Goal: Navigation & Orientation: Find specific page/section

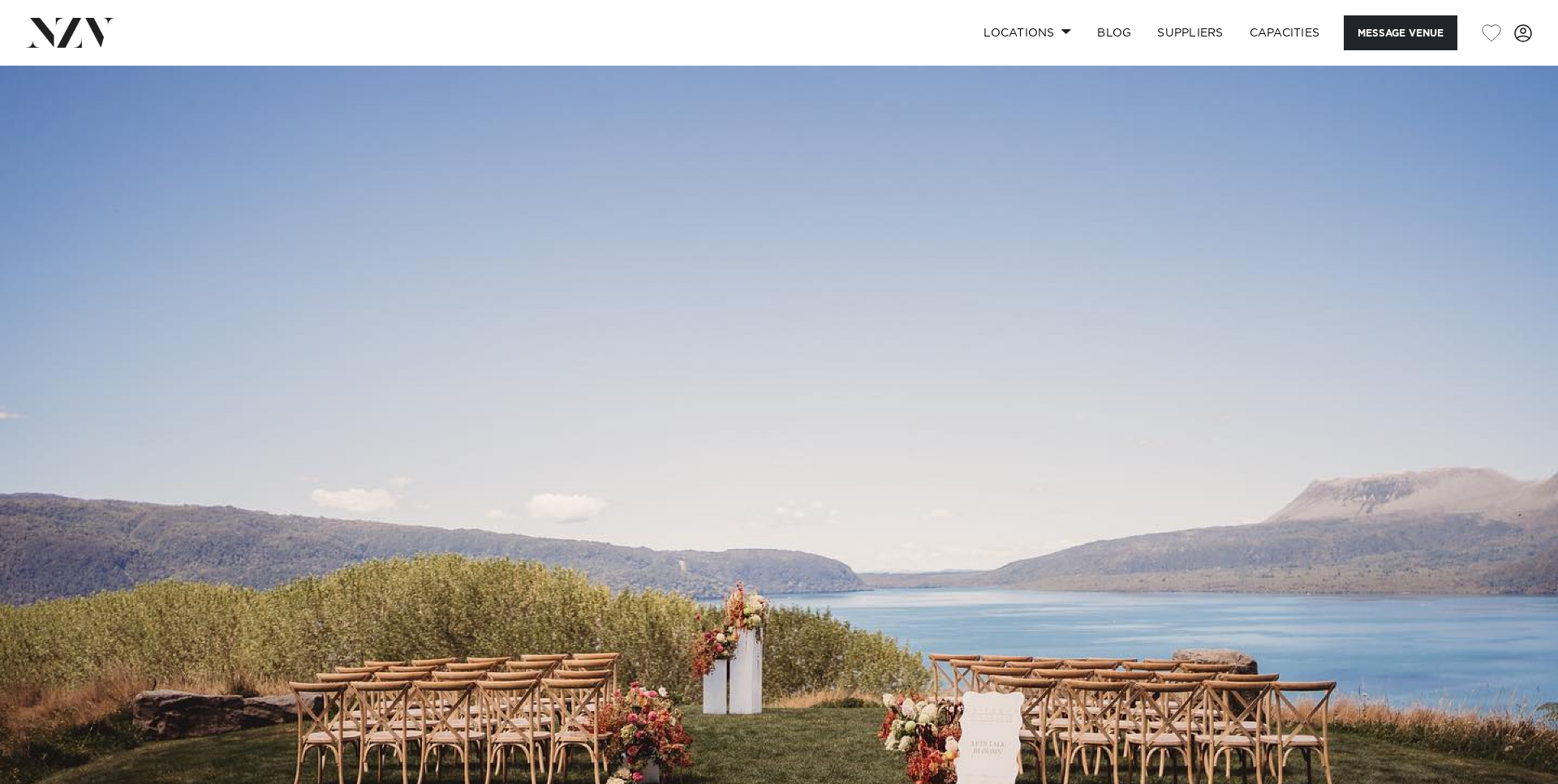
scroll to position [1274, 0]
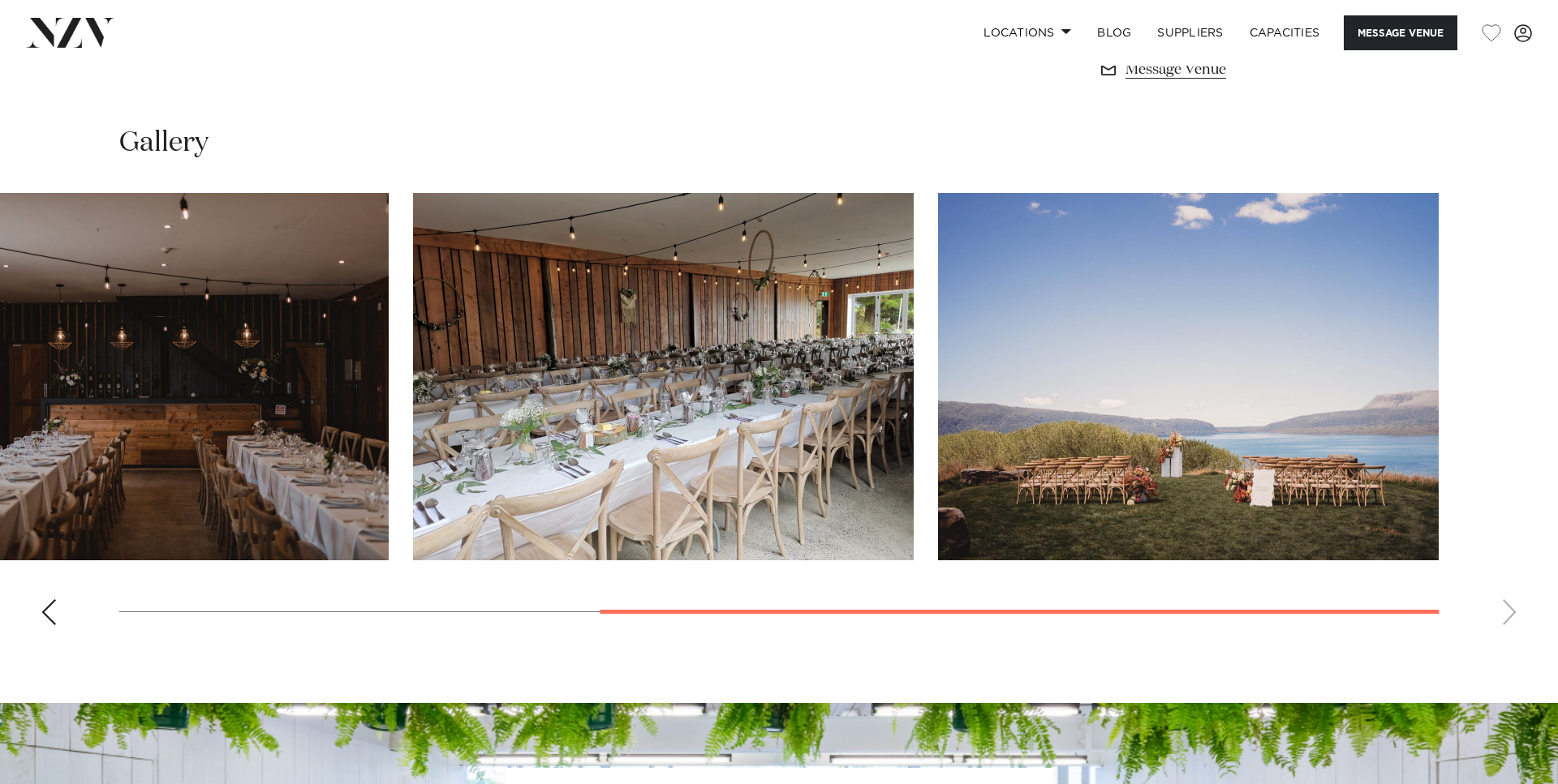
click at [1513, 599] on swiper-container at bounding box center [779, 415] width 1558 height 445
click at [46, 621] on div "Previous slide" at bounding box center [48, 612] width 16 height 26
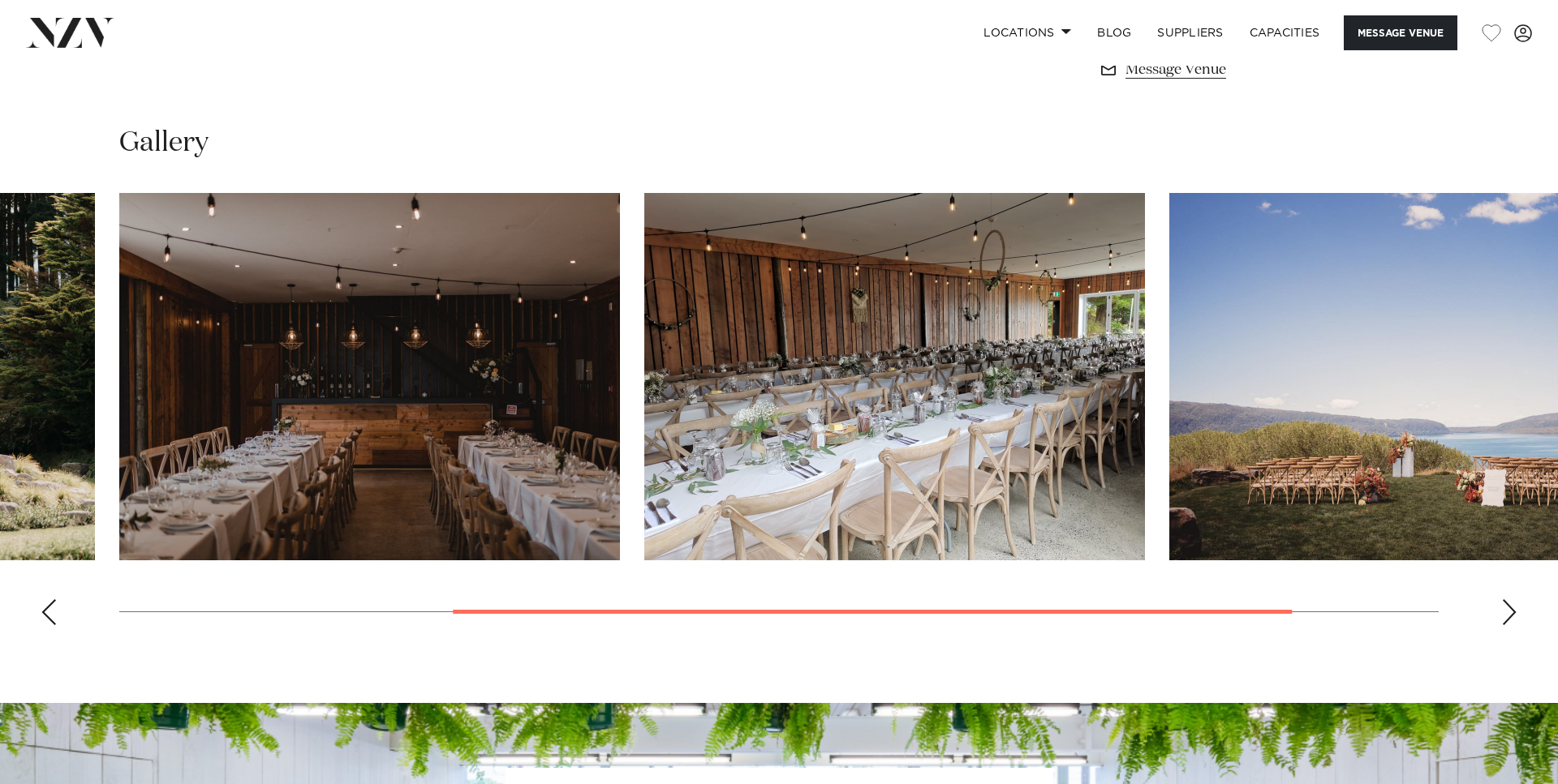
click at [46, 621] on div "Previous slide" at bounding box center [48, 612] width 16 height 26
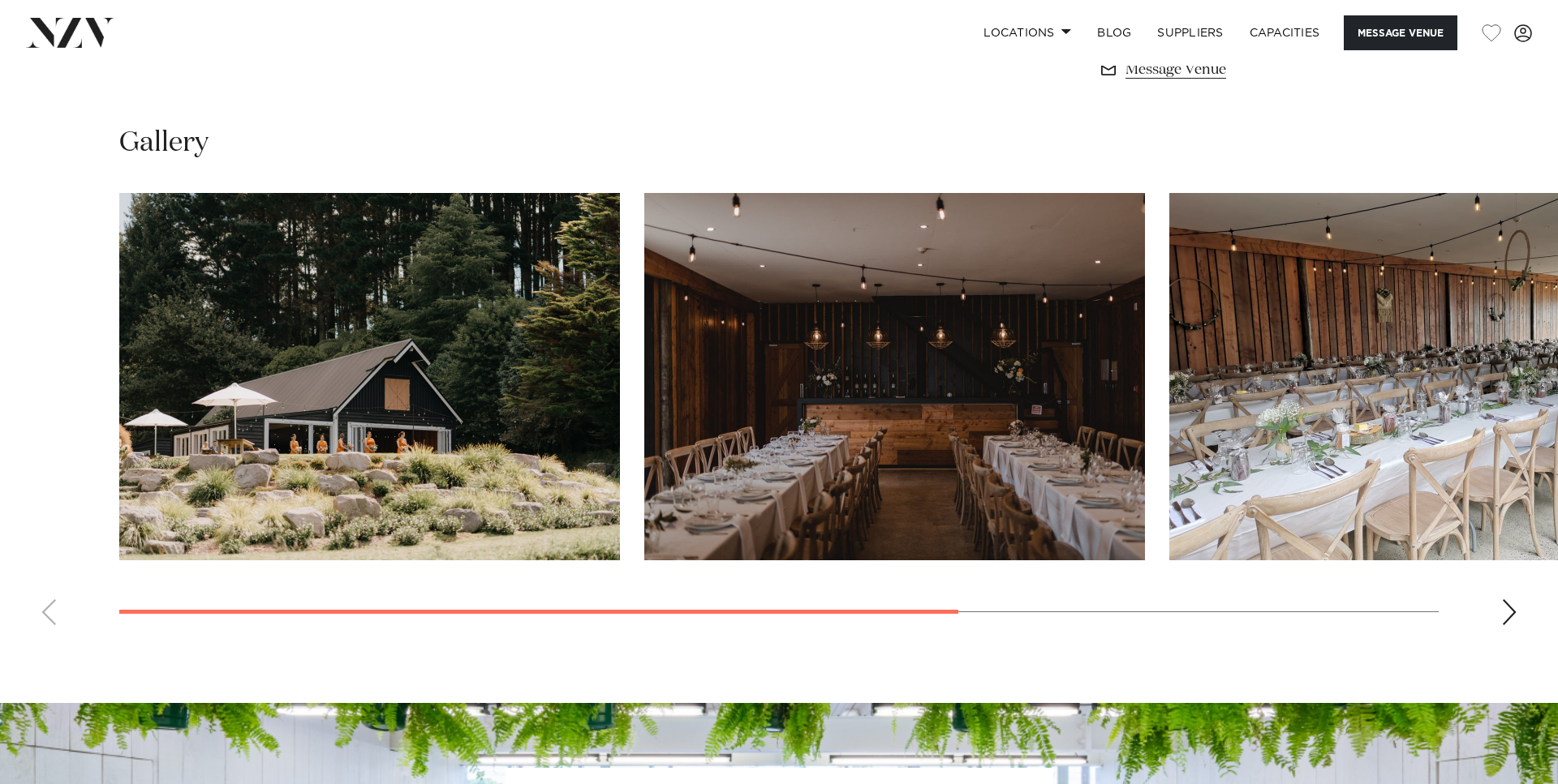
click at [46, 621] on swiper-container at bounding box center [779, 415] width 1558 height 445
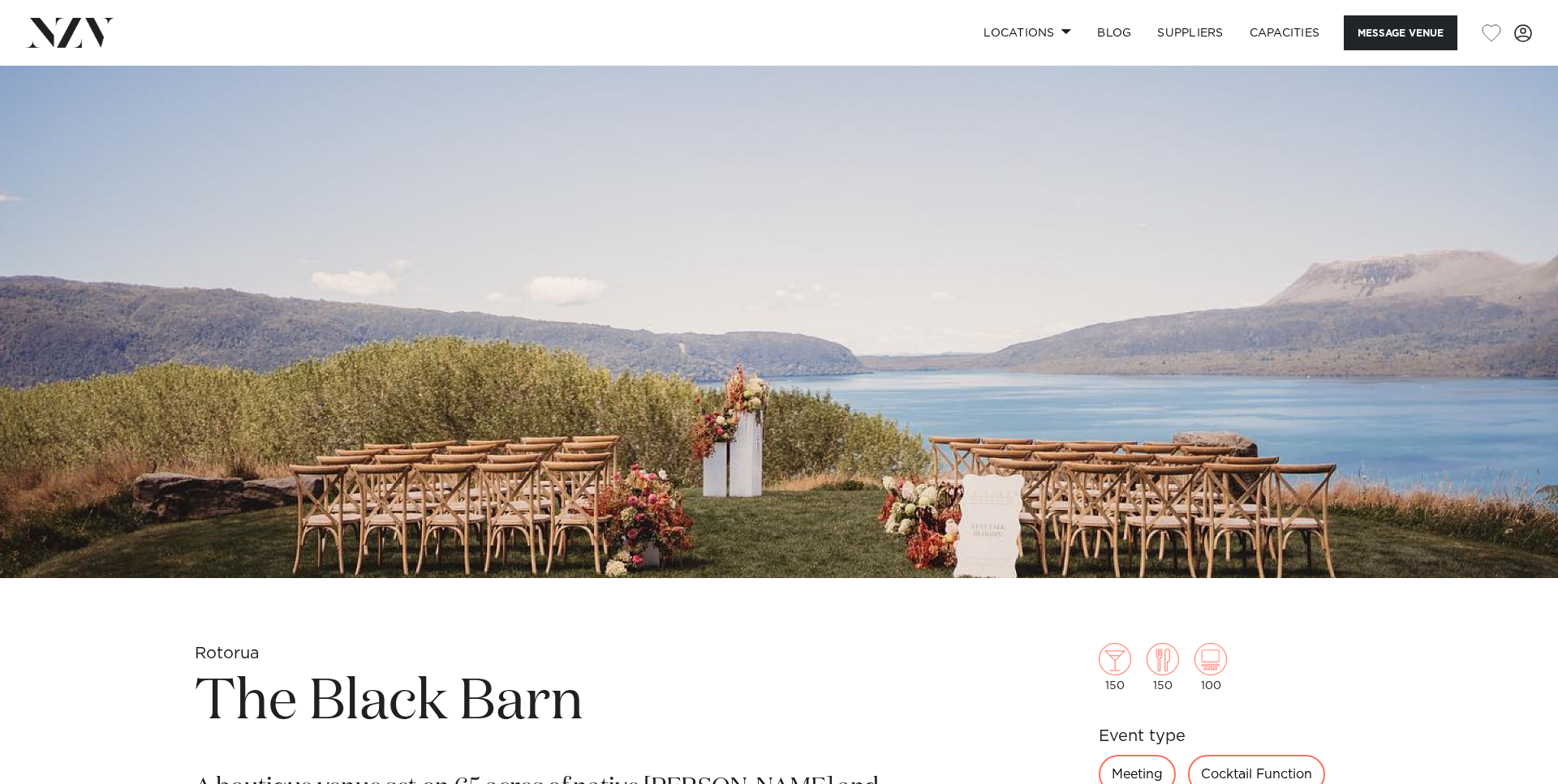
scroll to position [165, 0]
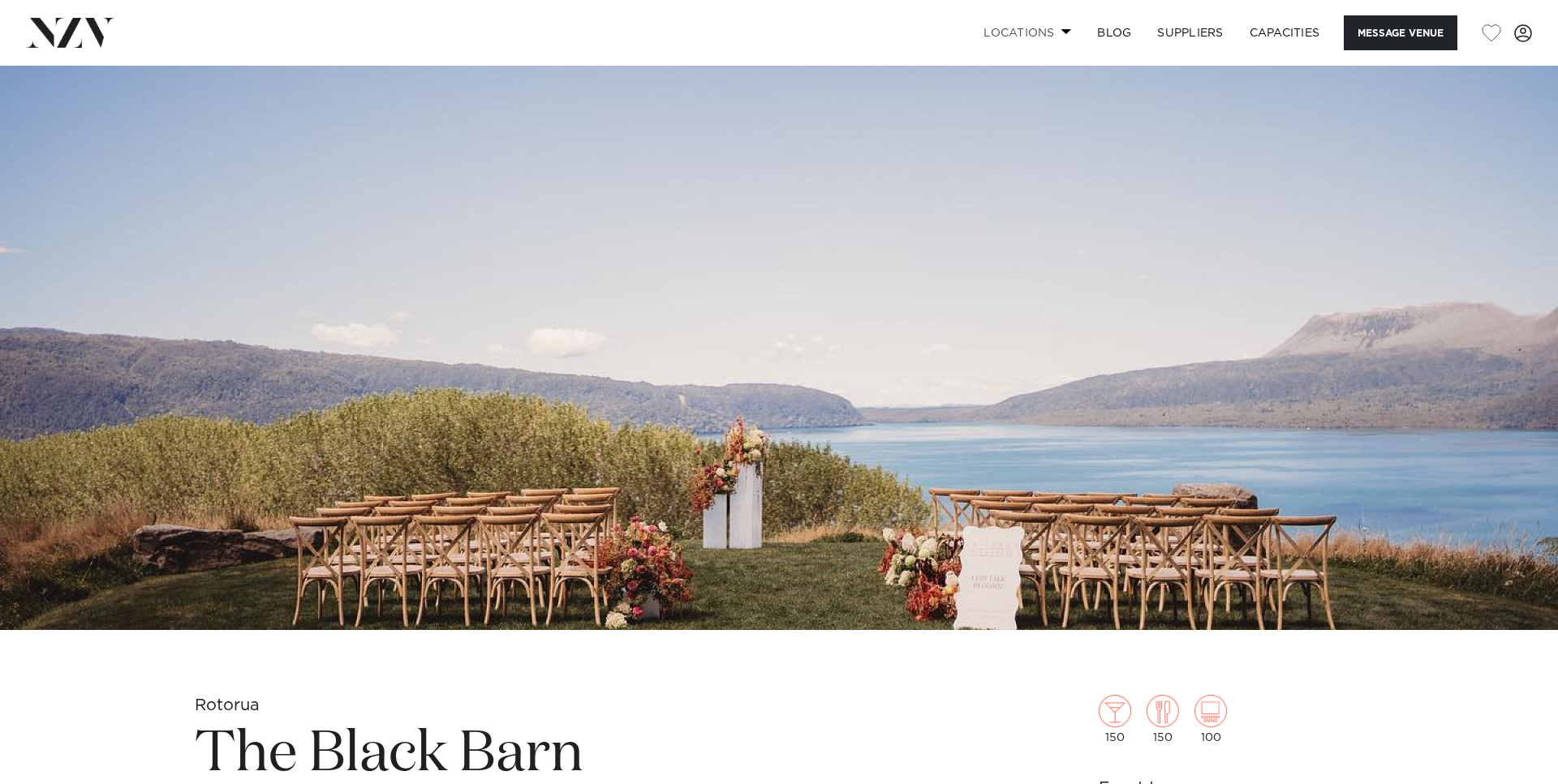
click at [1044, 34] on link "Locations" at bounding box center [1027, 33] width 113 height 35
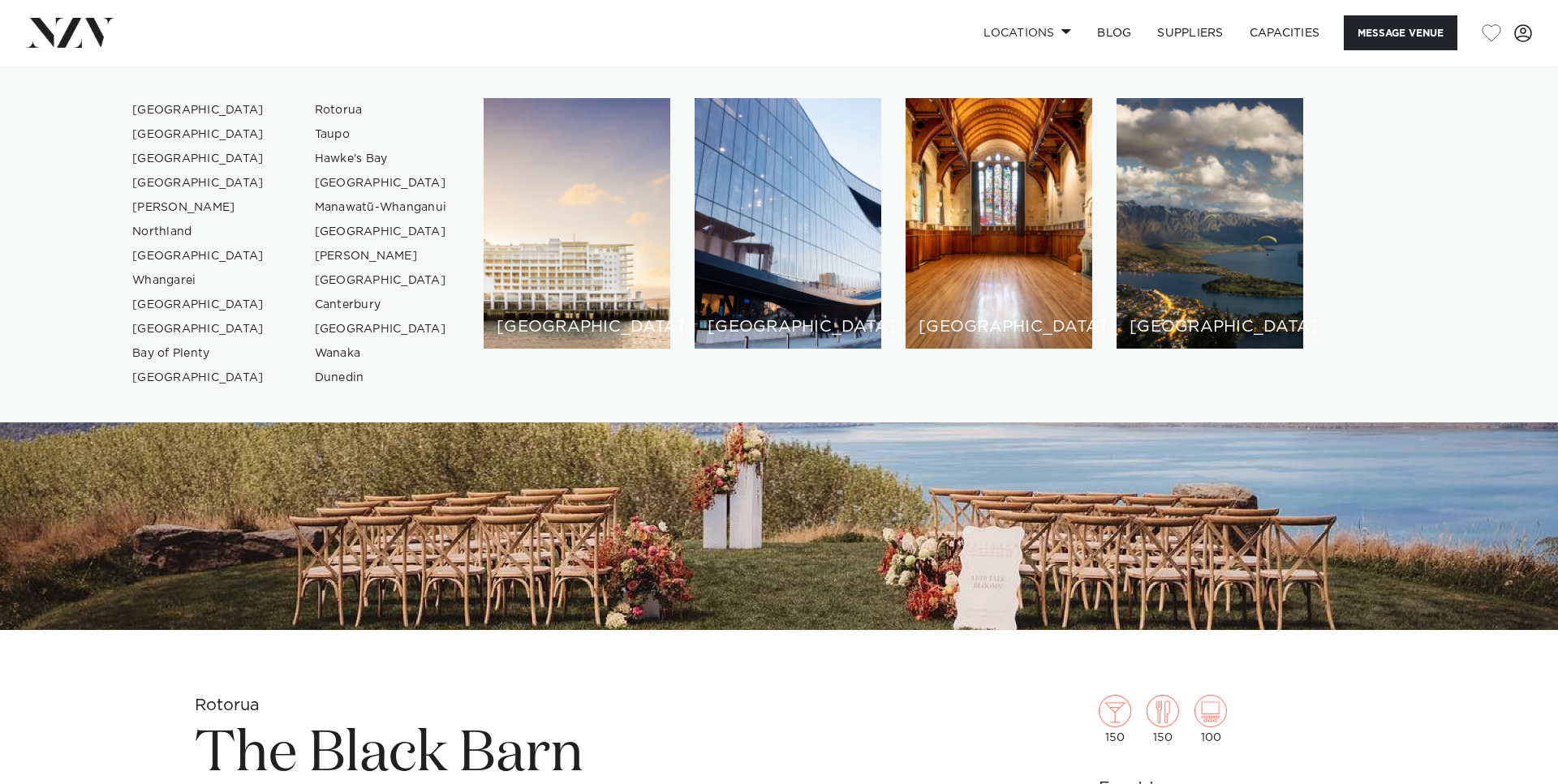
click at [905, 563] on img at bounding box center [779, 266] width 1558 height 730
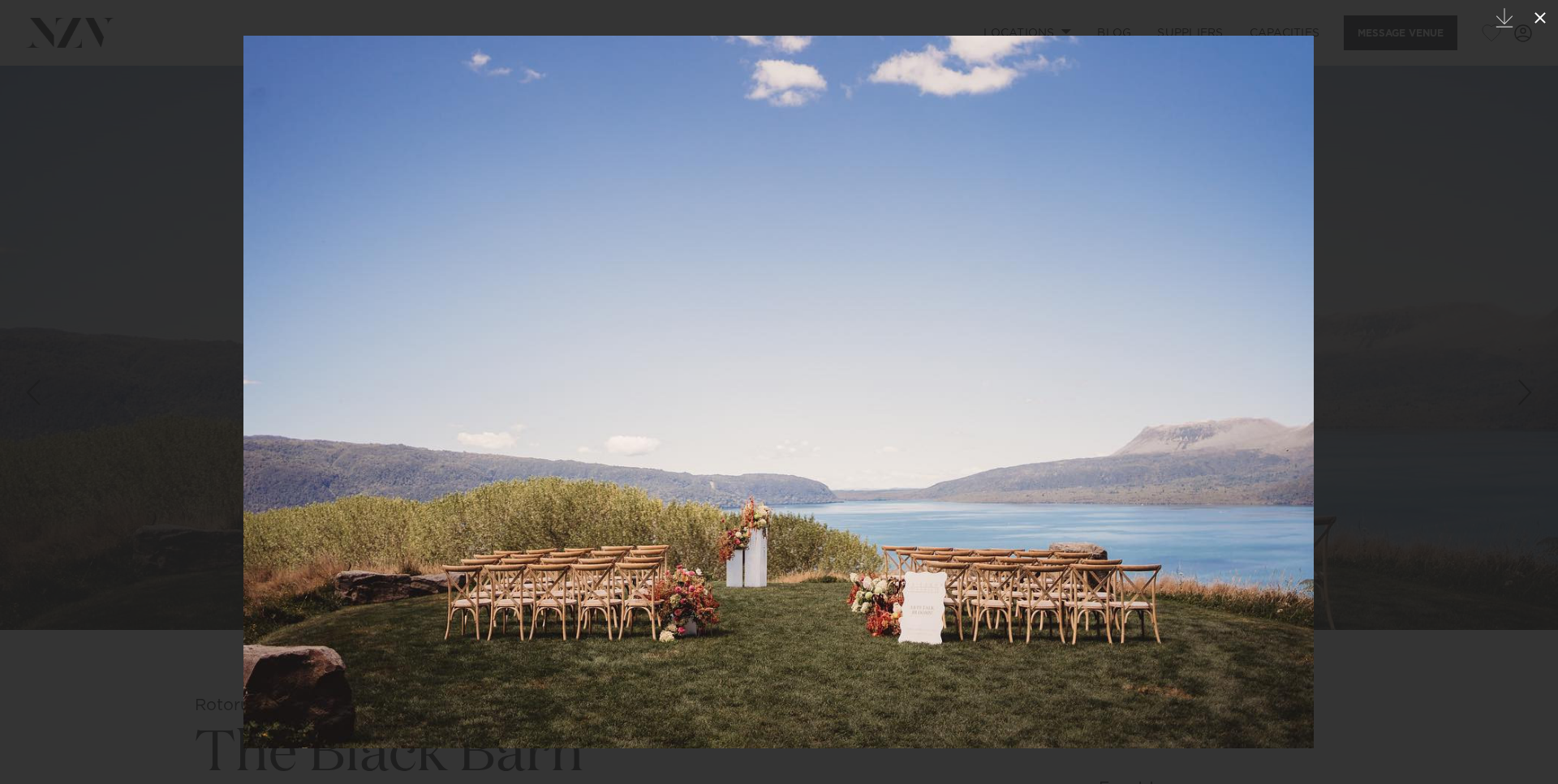
click at [1536, 17] on icon at bounding box center [1539, 18] width 20 height 20
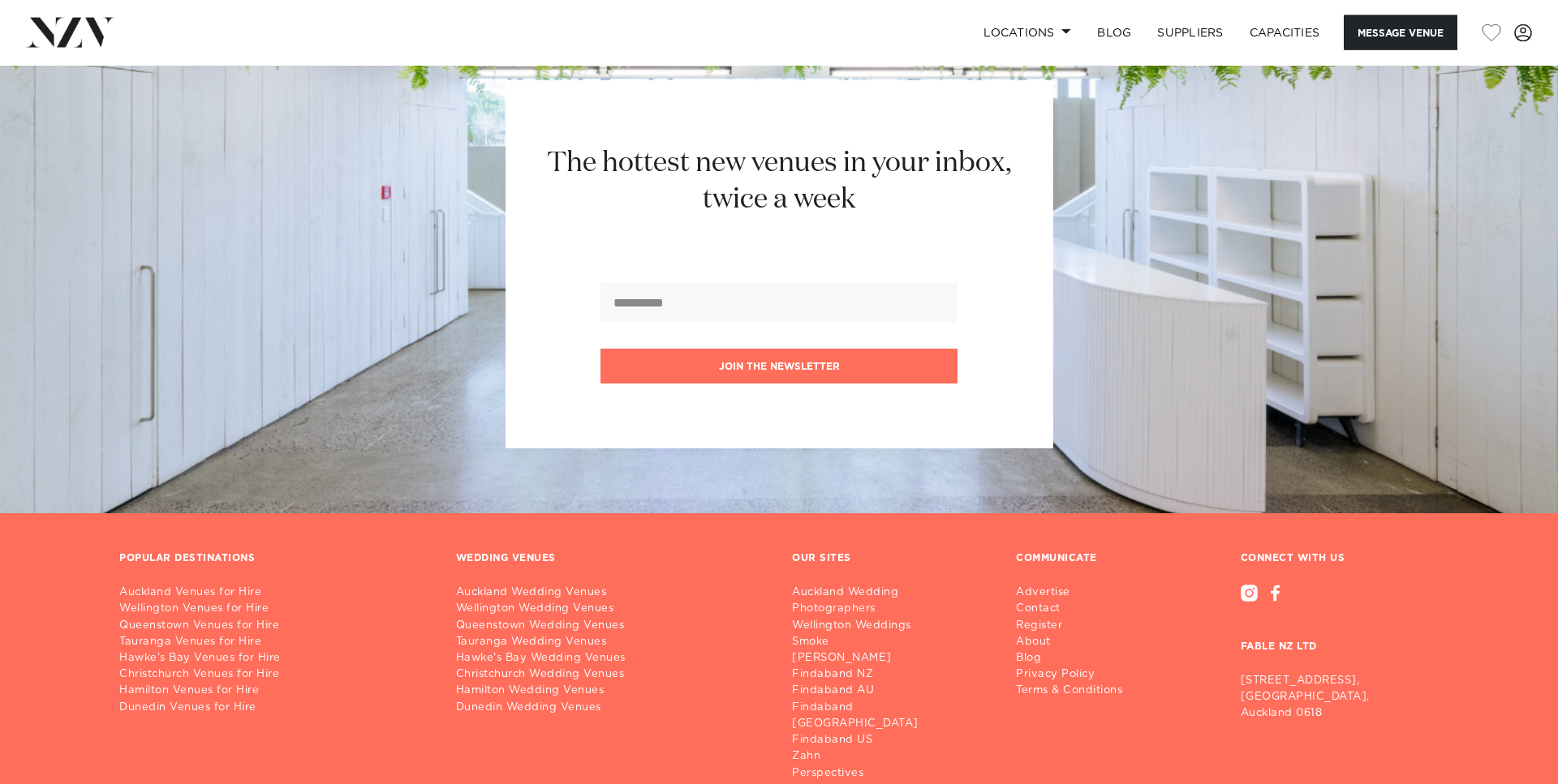
scroll to position [2101, 0]
